Goal: Navigation & Orientation: Understand site structure

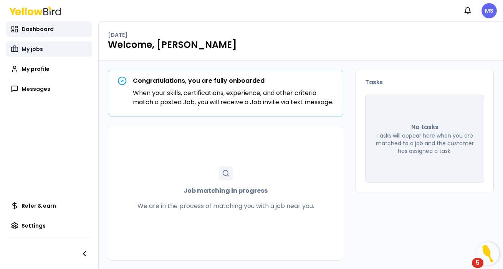
click at [39, 51] on span "My jobs" at bounding box center [31, 49] width 21 height 8
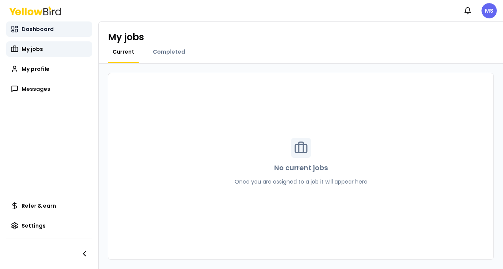
click at [47, 31] on span "Dashboard" at bounding box center [37, 29] width 32 height 8
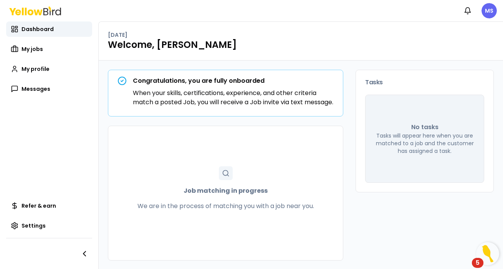
click at [51, 13] on icon at bounding box center [35, 11] width 52 height 9
click at [42, 89] on span "Messages" at bounding box center [35, 89] width 29 height 8
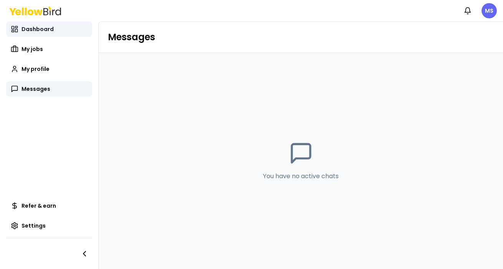
click at [44, 30] on span "Dashboard" at bounding box center [37, 29] width 32 height 8
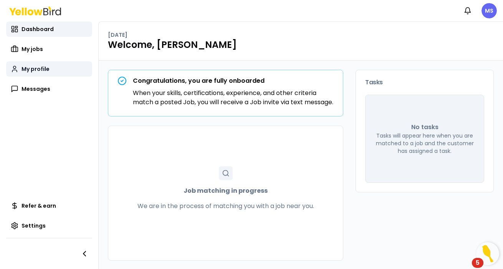
click at [34, 70] on span "My profile" at bounding box center [35, 69] width 28 height 8
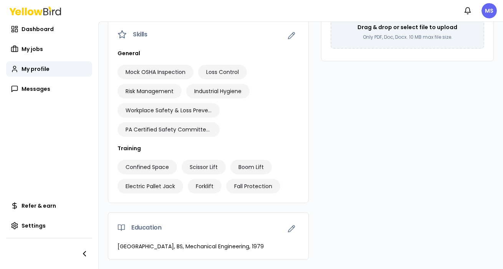
scroll to position [236, 0]
click at [292, 230] on icon "button" at bounding box center [291, 229] width 7 height 7
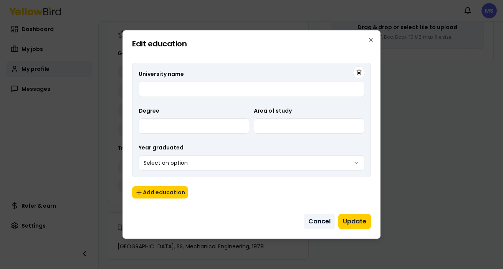
click at [317, 223] on button "Cancel" at bounding box center [319, 221] width 31 height 15
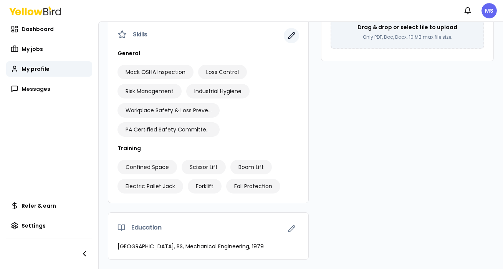
click at [292, 38] on icon "button" at bounding box center [291, 36] width 8 height 8
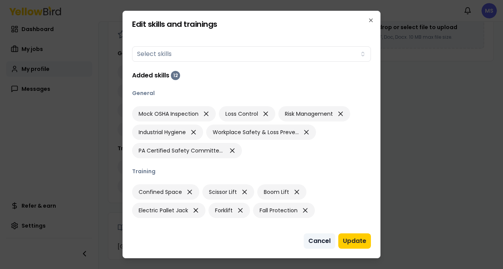
click at [326, 241] on button "Cancel" at bounding box center [319, 241] width 31 height 15
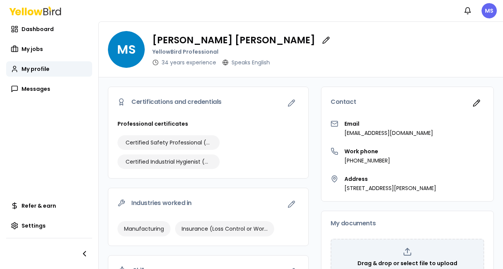
scroll to position [0, 0]
click at [477, 103] on icon "button" at bounding box center [477, 103] width 8 height 8
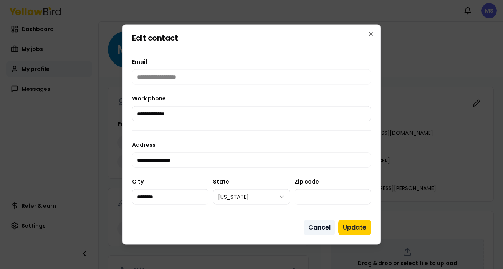
click at [319, 227] on button "Cancel" at bounding box center [319, 227] width 31 height 15
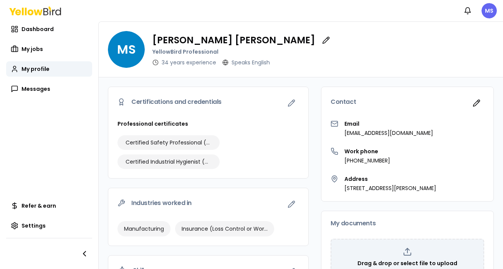
click at [38, 13] on icon at bounding box center [35, 11] width 52 height 9
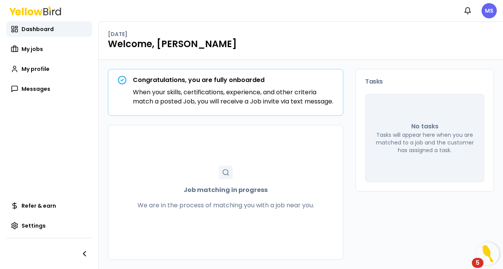
scroll to position [10, 0]
click at [479, 263] on div "5" at bounding box center [478, 268] width 4 height 10
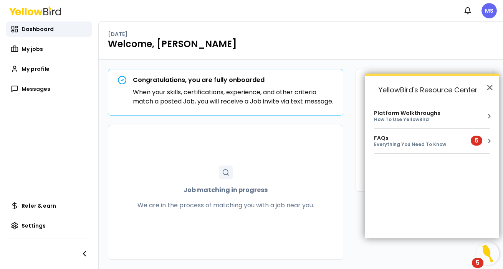
click at [463, 115] on div "Platform Walkthroughs How To Use YellowBird" at bounding box center [432, 116] width 116 height 12
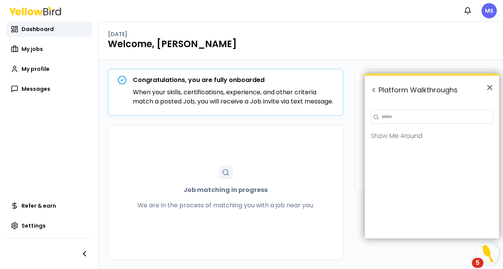
scroll to position [0, 0]
click at [490, 89] on button "×" at bounding box center [489, 87] width 7 height 12
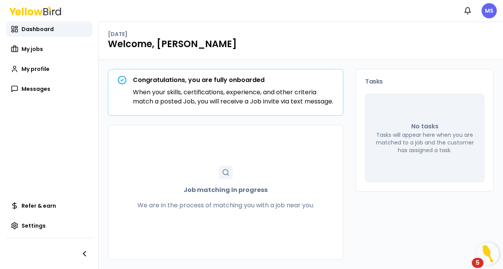
click at [480, 267] on div "5" at bounding box center [478, 263] width 12 height 10
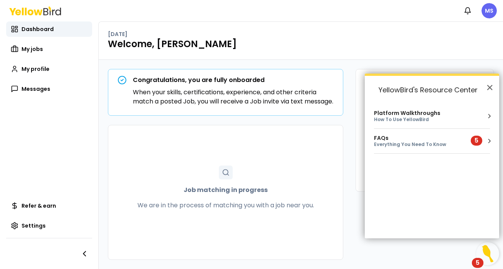
click at [431, 142] on div "Everything You Need To Know" at bounding box center [418, 145] width 88 height 7
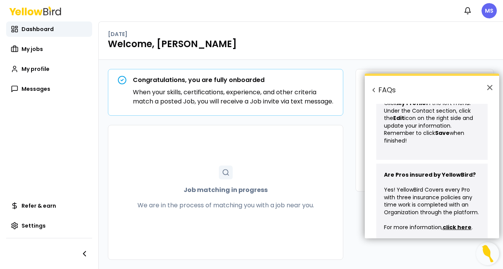
scroll to position [397, 0]
click at [373, 90] on button "Back to Resource Center Home" at bounding box center [374, 90] width 8 height 8
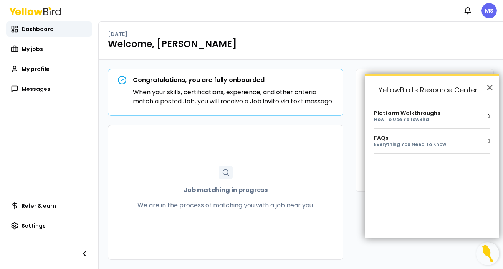
click at [492, 116] on button "Resource Center" at bounding box center [489, 116] width 8 height 8
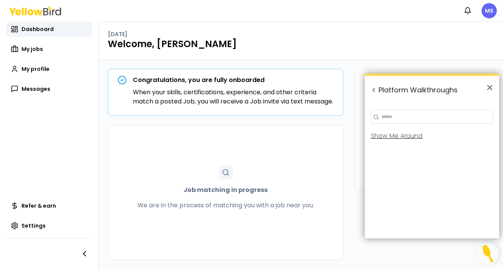
click at [395, 138] on div "Show Me Around" at bounding box center [396, 136] width 51 height 6
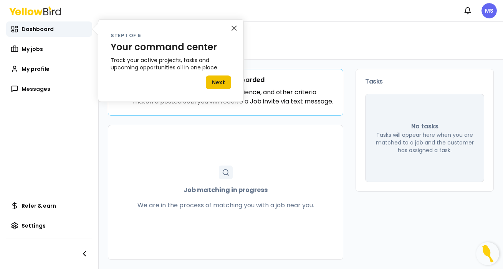
click at [219, 80] on button "Next" at bounding box center [218, 83] width 25 height 14
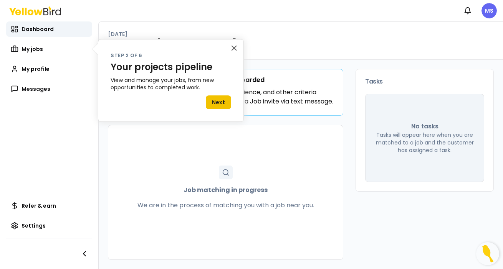
click at [217, 101] on button "Next" at bounding box center [218, 103] width 25 height 14
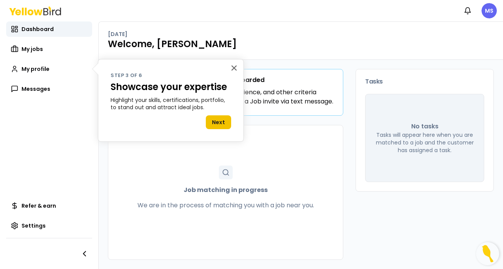
click at [220, 120] on button "Next" at bounding box center [218, 123] width 25 height 14
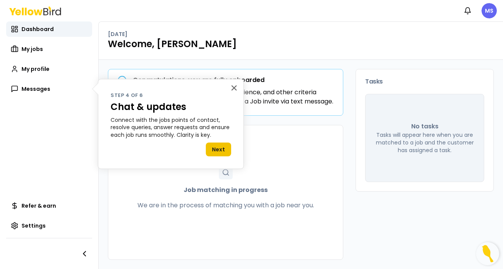
click at [220, 150] on button "Next" at bounding box center [218, 150] width 25 height 14
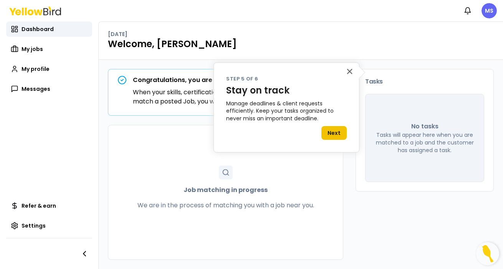
click at [333, 131] on button "Next" at bounding box center [333, 133] width 25 height 14
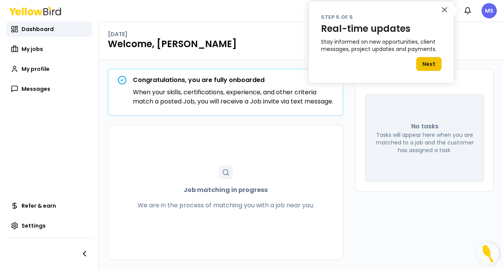
click at [433, 62] on button "Next" at bounding box center [428, 64] width 25 height 14
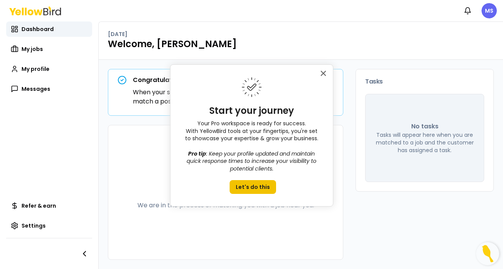
click at [250, 190] on button "Let's do this" at bounding box center [253, 187] width 46 height 14
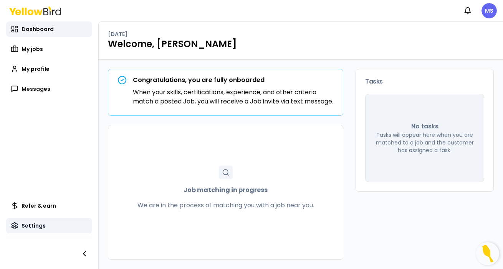
click at [35, 226] on span "Settings" at bounding box center [33, 226] width 24 height 8
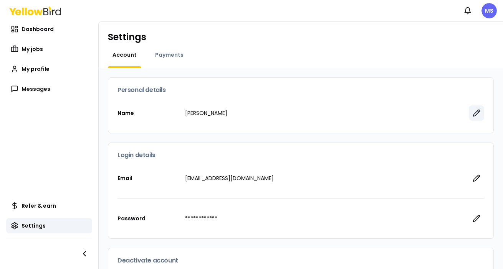
click at [477, 113] on icon "button" at bounding box center [477, 113] width 8 height 8
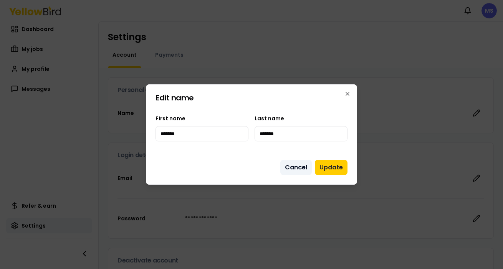
click at [295, 167] on button "Cancel" at bounding box center [295, 167] width 31 height 15
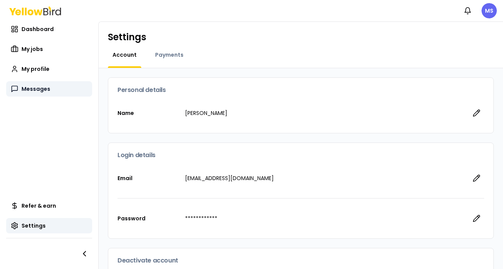
click at [39, 90] on span "Messages" at bounding box center [35, 89] width 29 height 8
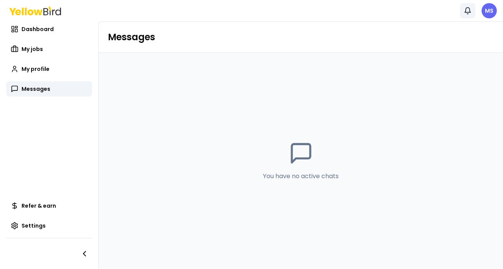
click at [468, 12] on icon "button" at bounding box center [468, 11] width 8 height 8
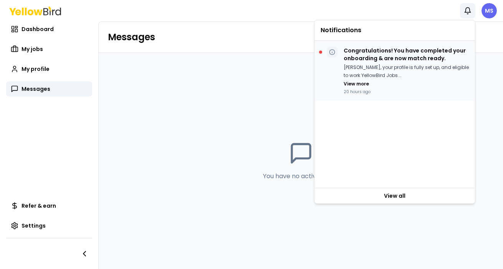
click at [405, 55] on p "Congratulations! You have completed your onboarding & are now match ready." at bounding box center [406, 54] width 125 height 15
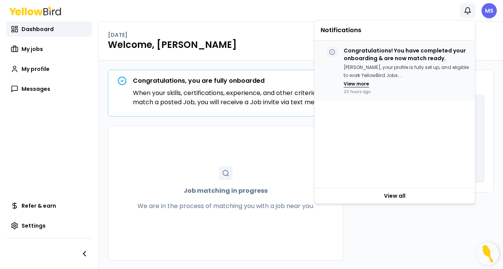
click at [362, 84] on button "View more" at bounding box center [356, 84] width 25 height 6
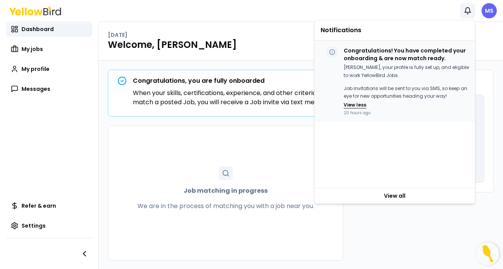
click at [362, 104] on button "View less" at bounding box center [355, 105] width 23 height 6
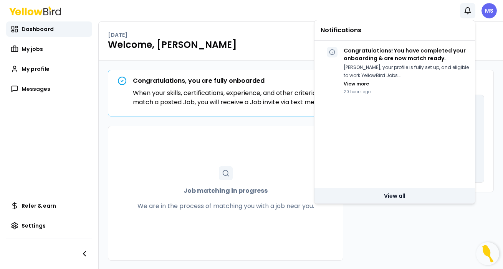
click at [403, 198] on link "View all" at bounding box center [394, 195] width 160 height 15
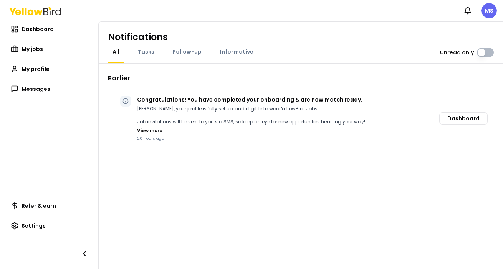
click at [490, 52] on button "Unread only" at bounding box center [485, 52] width 17 height 9
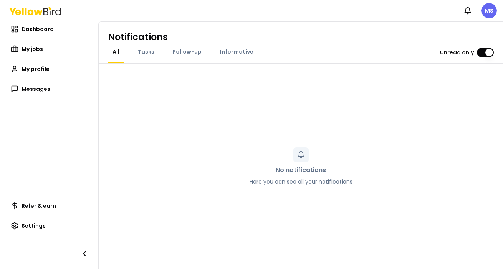
click at [477, 55] on button "Unread only" at bounding box center [485, 52] width 17 height 9
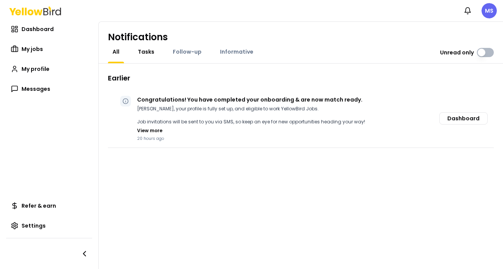
click at [149, 51] on span "Tasks" at bounding box center [146, 52] width 17 height 8
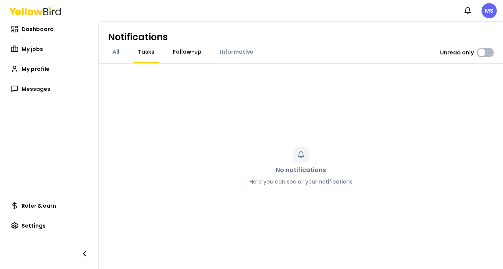
click at [183, 52] on span "Follow-up" at bounding box center [187, 52] width 29 height 8
click at [225, 53] on span "Informative" at bounding box center [236, 52] width 33 height 8
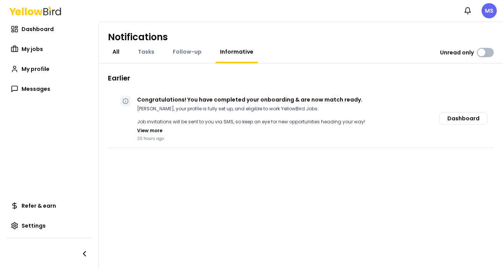
click at [117, 51] on span "All" at bounding box center [115, 52] width 7 height 8
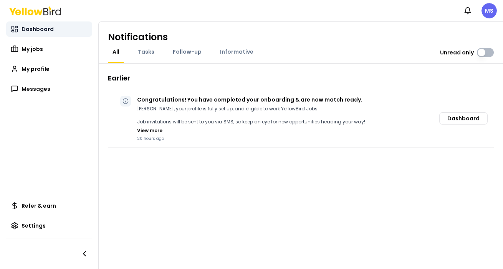
click at [46, 29] on span "Dashboard" at bounding box center [37, 29] width 32 height 8
